Goal: Information Seeking & Learning: Learn about a topic

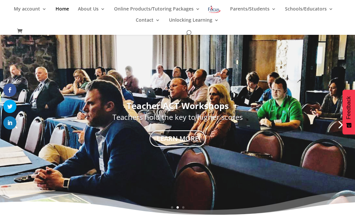
scroll to position [110, 0]
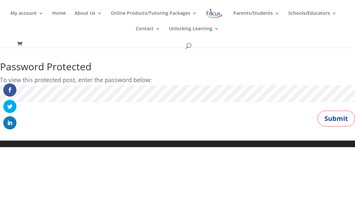
click at [338, 116] on button "Submit" at bounding box center [335, 119] width 37 height 16
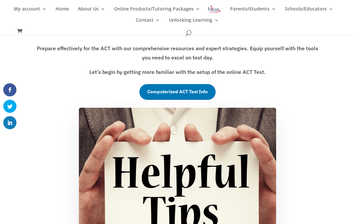
scroll to position [91, 0]
click at [199, 91] on link "Computerized ACT Test Info" at bounding box center [177, 92] width 76 height 16
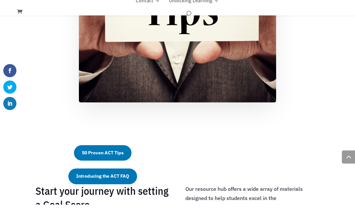
scroll to position [276, 0]
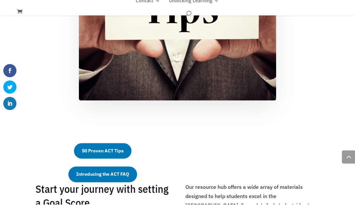
click at [106, 163] on link "50 Proven ACT Tips" at bounding box center [103, 171] width 58 height 16
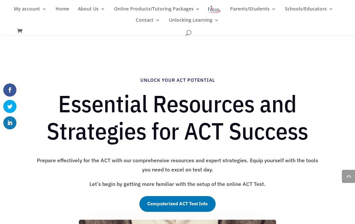
scroll to position [323, 0]
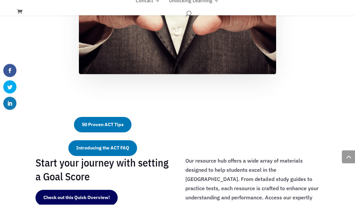
click at [111, 168] on link "Introducing the ACT FAQ" at bounding box center [102, 168] width 69 height 16
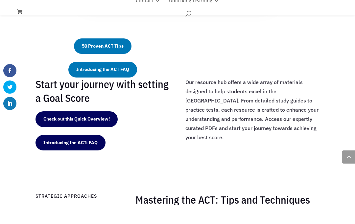
scroll to position [381, 0]
click at [95, 130] on link "Check out this Quick Overview!" at bounding box center [76, 138] width 82 height 16
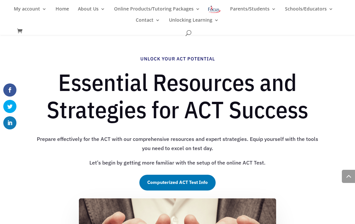
scroll to position [428, 0]
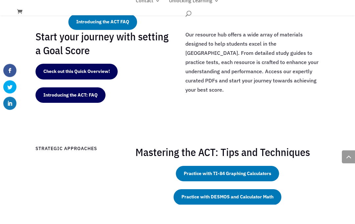
click at [82, 112] on link "Introducing the ACT: FAQ" at bounding box center [70, 115] width 70 height 16
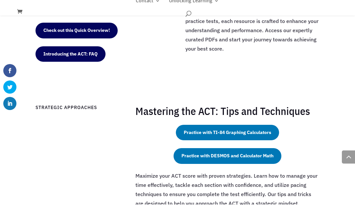
scroll to position [483, 0]
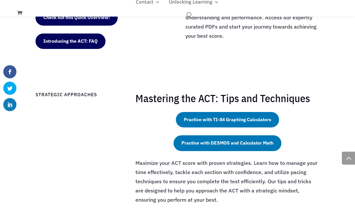
click at [225, 130] on link "Practice with TI-84 Graphing Calculators" at bounding box center [227, 138] width 103 height 16
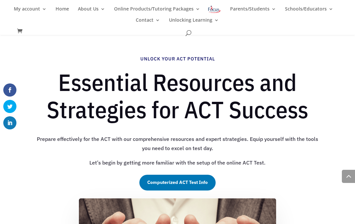
scroll to position [529, 0]
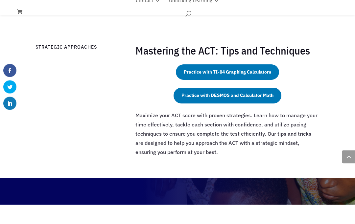
click at [233, 112] on link "Practice with DESMOS and Calculator Math" at bounding box center [228, 115] width 108 height 16
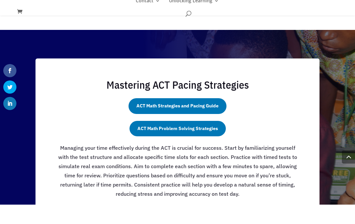
scroll to position [678, 0]
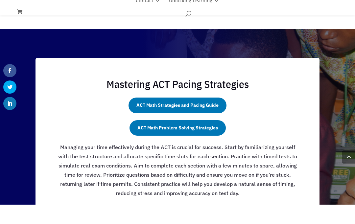
click at [189, 117] on link "ACT Math Strategies and Pacing Guide" at bounding box center [177, 125] width 98 height 16
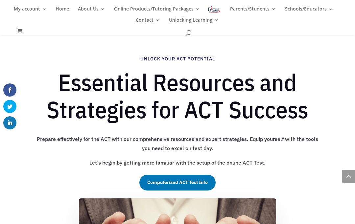
scroll to position [726, 0]
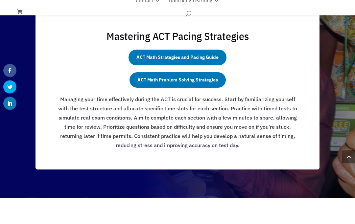
click at [190, 99] on link "ACT Math Problem Solving Strategies" at bounding box center [177, 100] width 96 height 16
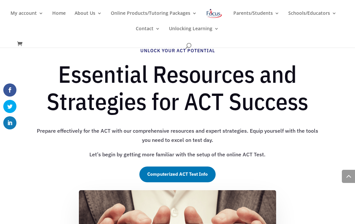
scroll to position [726, 0]
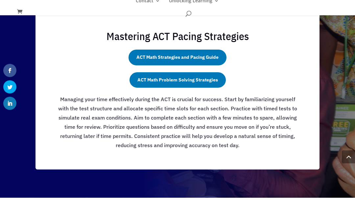
click at [197, 74] on link "ACT Math Strategies and Pacing Guide" at bounding box center [177, 77] width 98 height 16
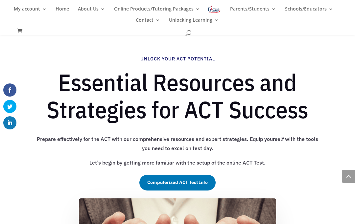
scroll to position [726, 0]
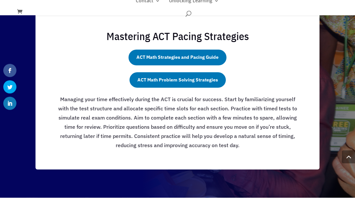
click at [190, 75] on link "ACT Math Strategies and Pacing Guide" at bounding box center [177, 77] width 98 height 16
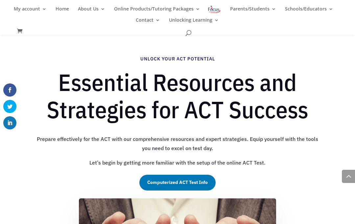
scroll to position [726, 0]
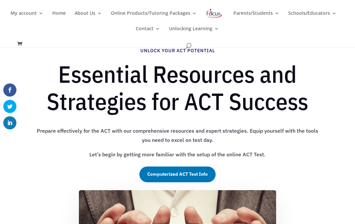
scroll to position [706, 0]
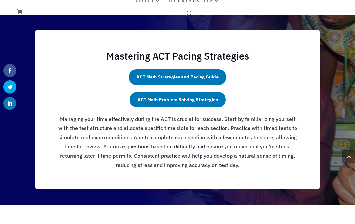
click at [193, 89] on link "ACT Math Strategies and Pacing Guide" at bounding box center [177, 97] width 98 height 16
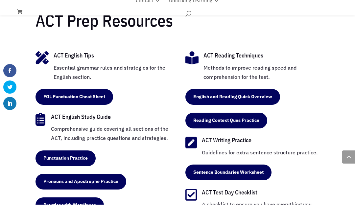
scroll to position [1396, 0]
click at [81, 108] on link "FOL Punctuation Cheat Sheet" at bounding box center [74, 116] width 78 height 16
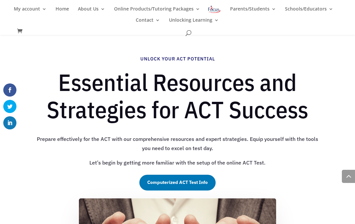
scroll to position [1444, 0]
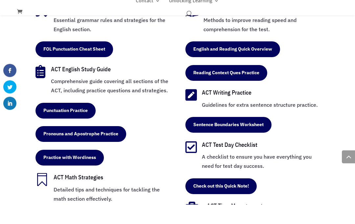
click at [83, 123] on link "Punctuation Practice" at bounding box center [65, 131] width 60 height 16
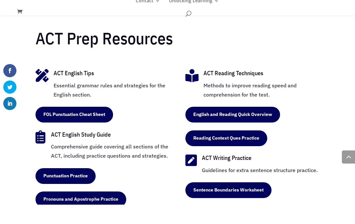
scroll to position [1399, 0]
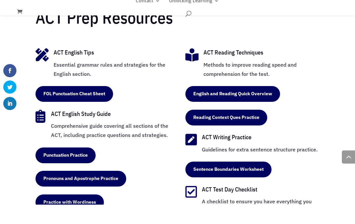
click at [83, 214] on link "Practice with Wordiness" at bounding box center [69, 222] width 68 height 16
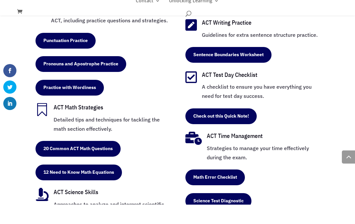
scroll to position [1536, 0]
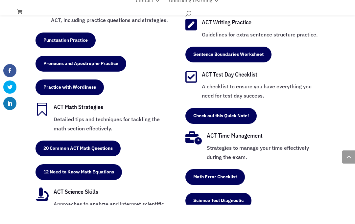
click at [99, 160] on link "20 Common ACT Math Questions" at bounding box center [77, 168] width 85 height 16
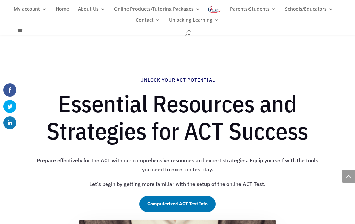
scroll to position [1575, 0]
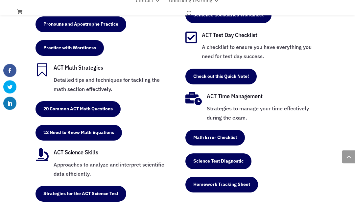
click at [90, 145] on link "12 Need to Know Math Equations" at bounding box center [78, 153] width 86 height 16
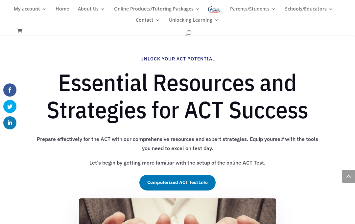
scroll to position [1574, 0]
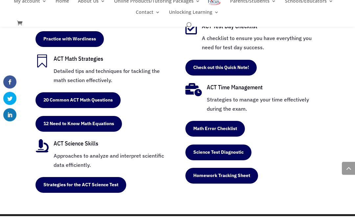
click at [99, 192] on link "Strategies for the ACT Science Test" at bounding box center [80, 193] width 91 height 16
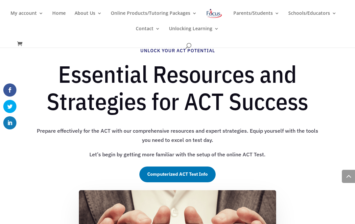
scroll to position [1563, 0]
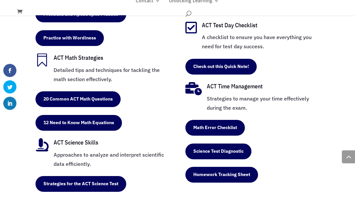
click at [103, 210] on div "ACT Prep Resources  ACT English Tips Essential grammar rules and strategies fo…" at bounding box center [177, 37] width 355 height 391
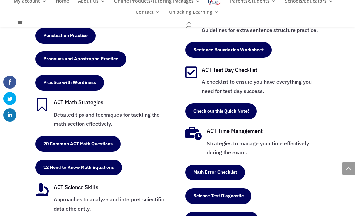
scroll to position [1540, 0]
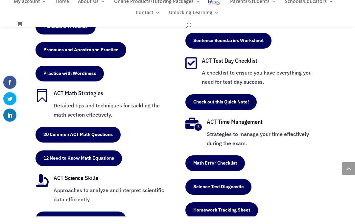
click at [234, 163] on link "Math Error Checklist" at bounding box center [214, 171] width 59 height 16
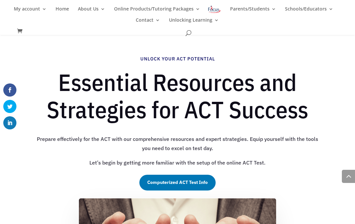
scroll to position [1571, 0]
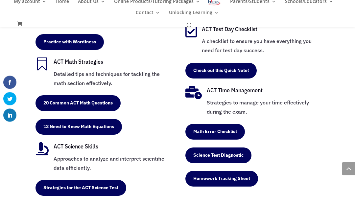
click at [248, 155] on link "Science Test Diagnostic" at bounding box center [218, 163] width 66 height 16
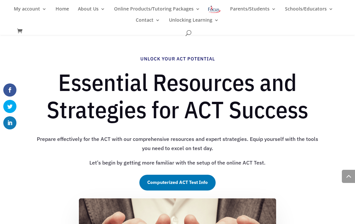
scroll to position [1563, 0]
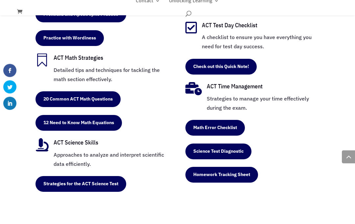
click at [234, 187] on link "Homework Tracking Sheet" at bounding box center [221, 195] width 73 height 16
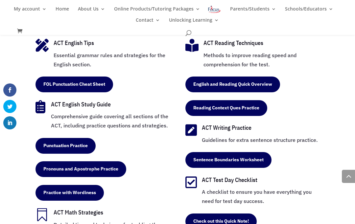
scroll to position [1400, 0]
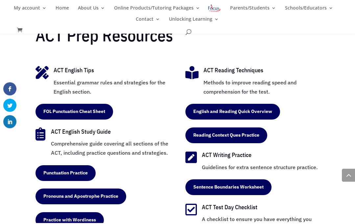
click at [204, 105] on link "English and Reading Quick Overview" at bounding box center [232, 113] width 95 height 16
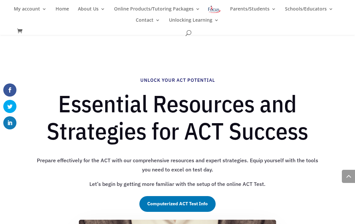
scroll to position [1401, 0]
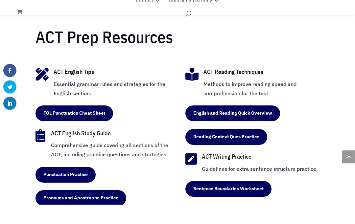
click at [199, 149] on link "Reading Context Ques Practice" at bounding box center [226, 157] width 82 height 16
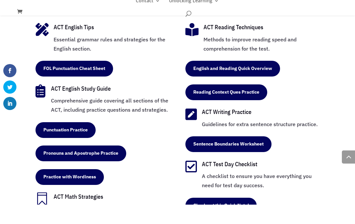
scroll to position [1444, 0]
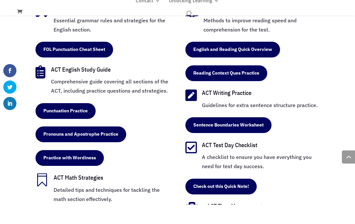
click at [207, 137] on link "Sentence Boundaries Worksheet" at bounding box center [228, 145] width 86 height 16
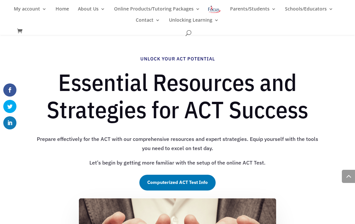
scroll to position [1491, 0]
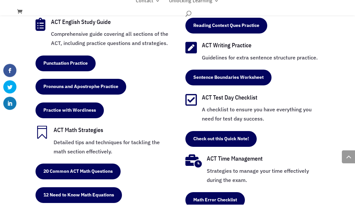
click at [197, 151] on link "Check out this Quick Note!" at bounding box center [220, 159] width 71 height 16
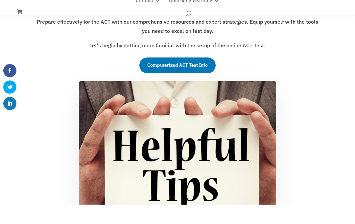
scroll to position [98, 0]
